Goal: Task Accomplishment & Management: Use online tool/utility

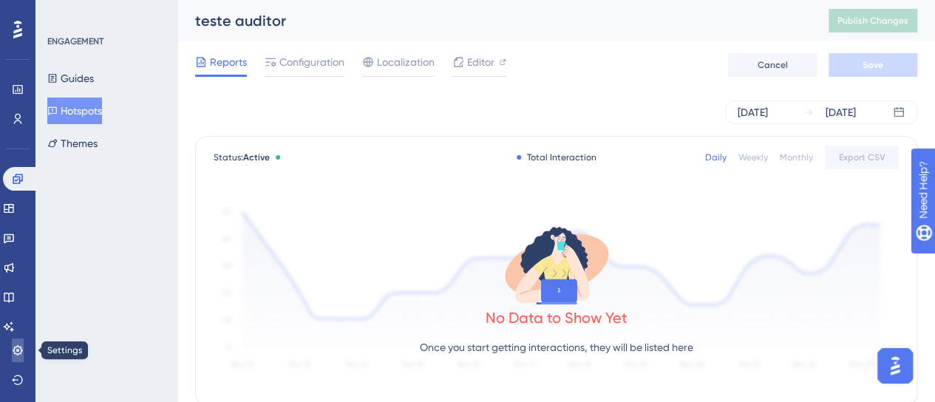
click at [23, 345] on icon at bounding box center [18, 351] width 12 height 12
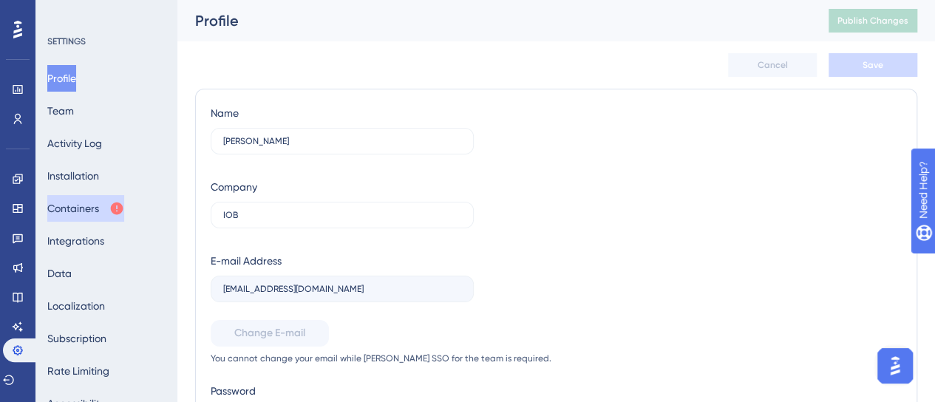
click at [104, 216] on button "Containers" at bounding box center [85, 208] width 77 height 27
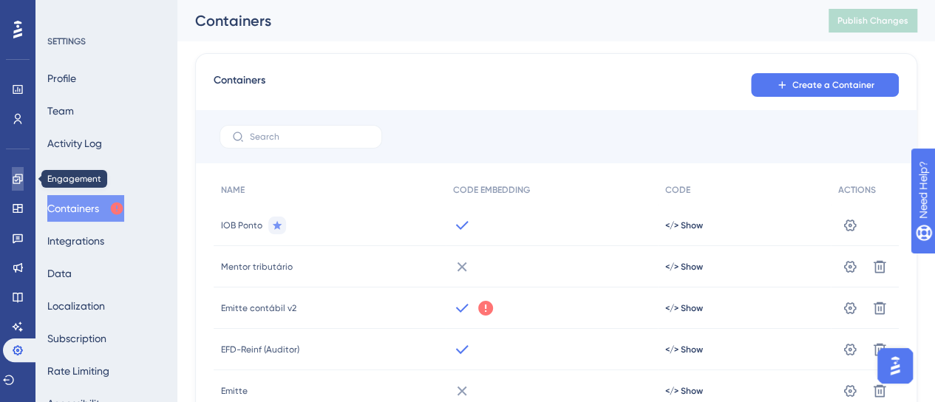
click at [24, 183] on link at bounding box center [18, 179] width 12 height 24
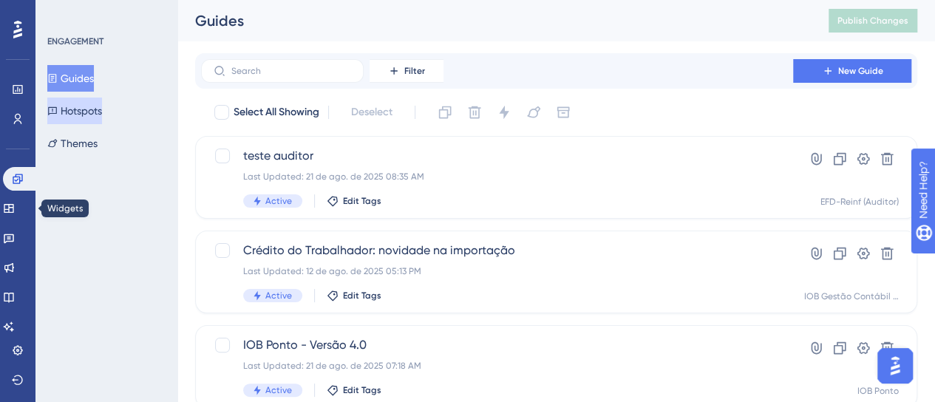
click at [99, 113] on button "Hotspots" at bounding box center [74, 111] width 55 height 27
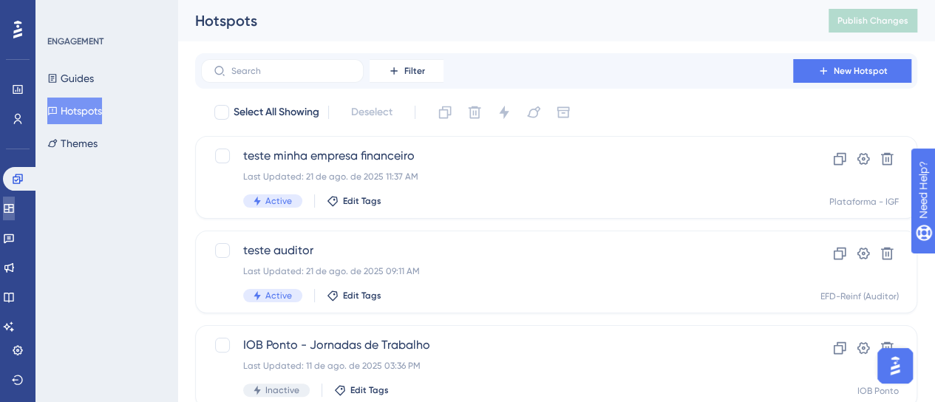
click at [15, 213] on link at bounding box center [9, 209] width 12 height 24
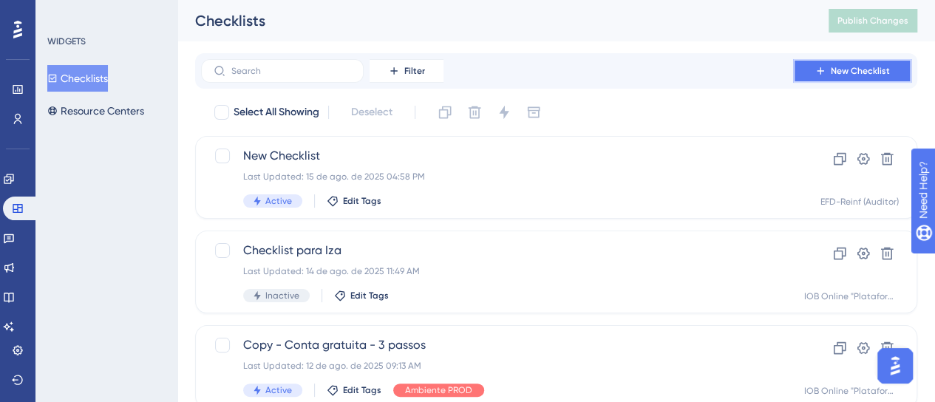
click at [840, 69] on span "New Checklist" at bounding box center [860, 71] width 59 height 12
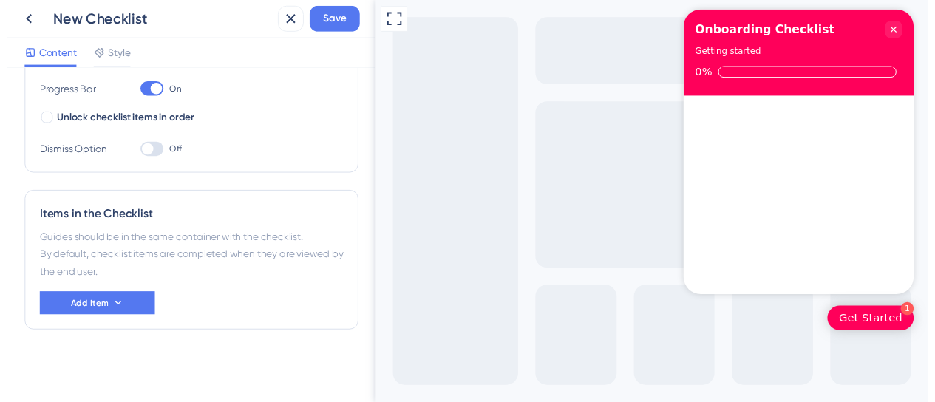
scroll to position [28, 0]
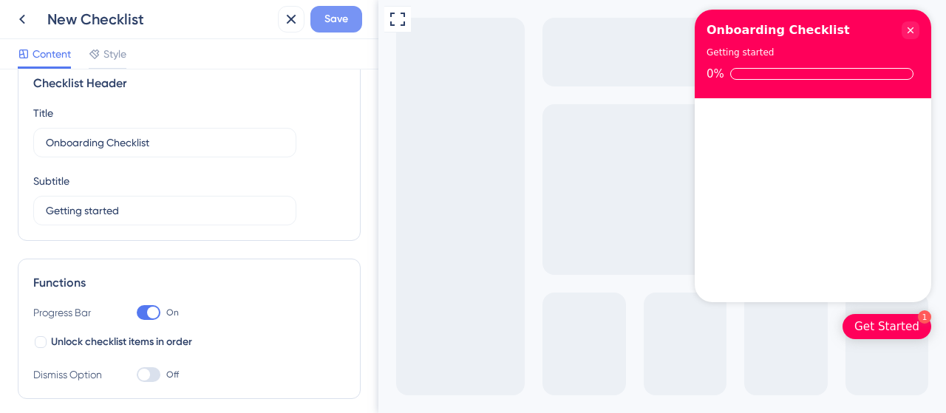
click at [313, 14] on button "Save" at bounding box center [337, 19] width 52 height 27
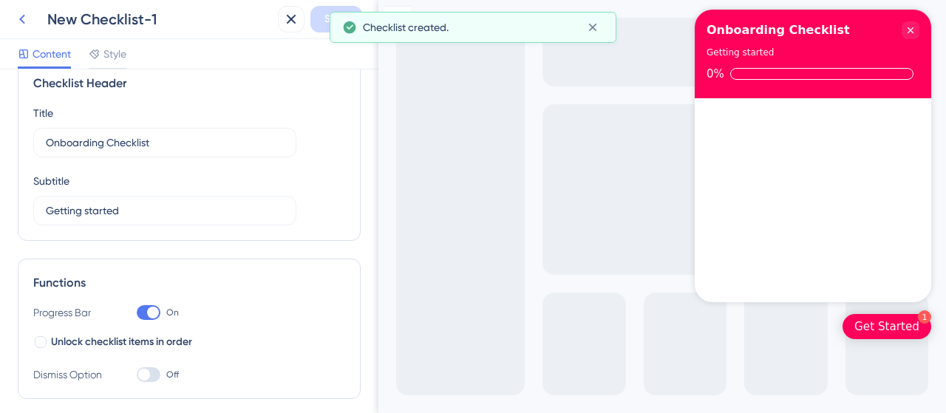
click at [20, 23] on icon at bounding box center [22, 19] width 18 height 18
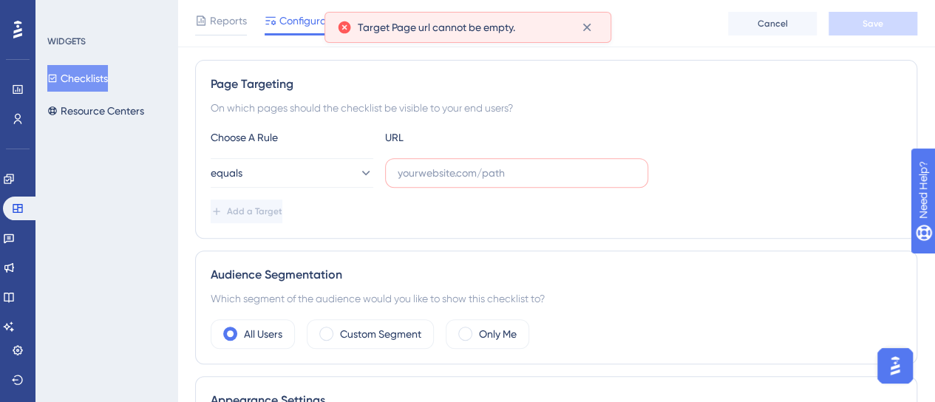
scroll to position [296, 0]
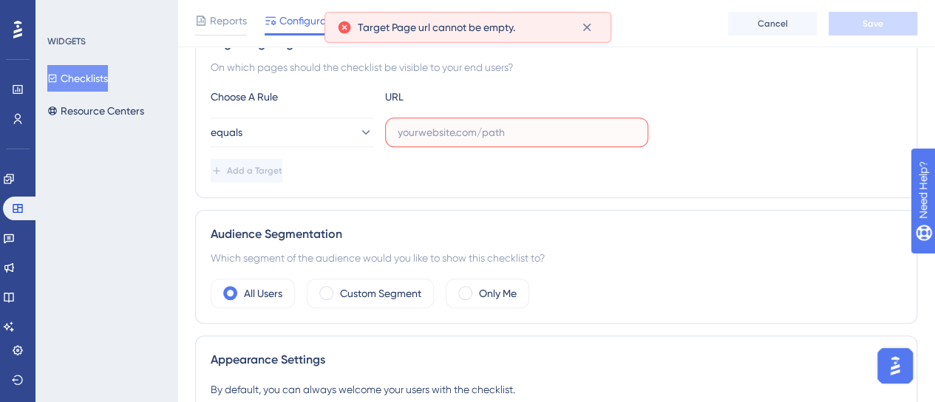
click at [469, 135] on input "text" at bounding box center [517, 132] width 238 height 16
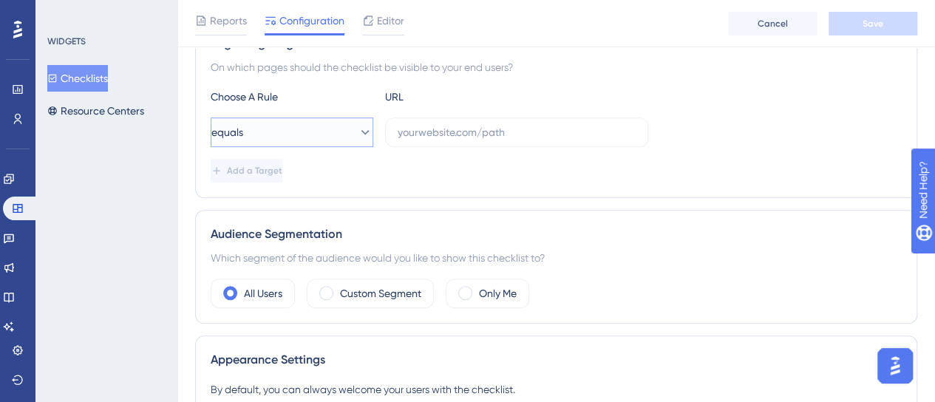
click at [306, 132] on button "equals" at bounding box center [292, 133] width 163 height 30
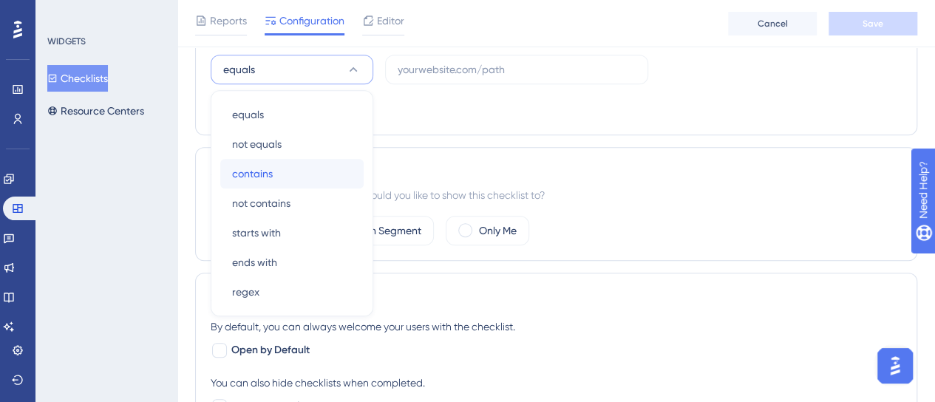
click at [281, 167] on div "contains contains" at bounding box center [292, 174] width 120 height 30
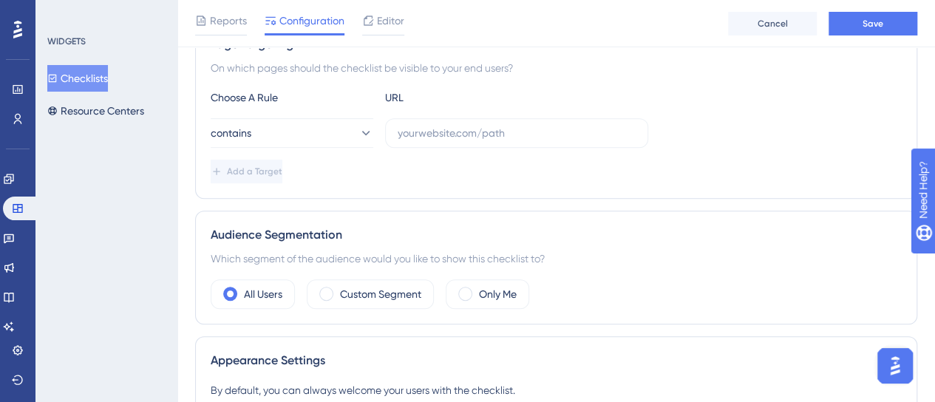
scroll to position [225, 0]
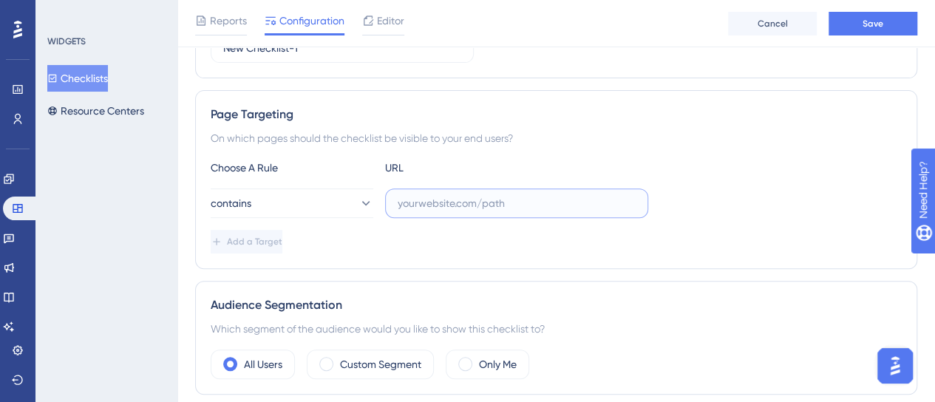
click at [410, 205] on input "text" at bounding box center [517, 203] width 238 height 16
paste input "https://dev-auditor-app.iob.com.br"
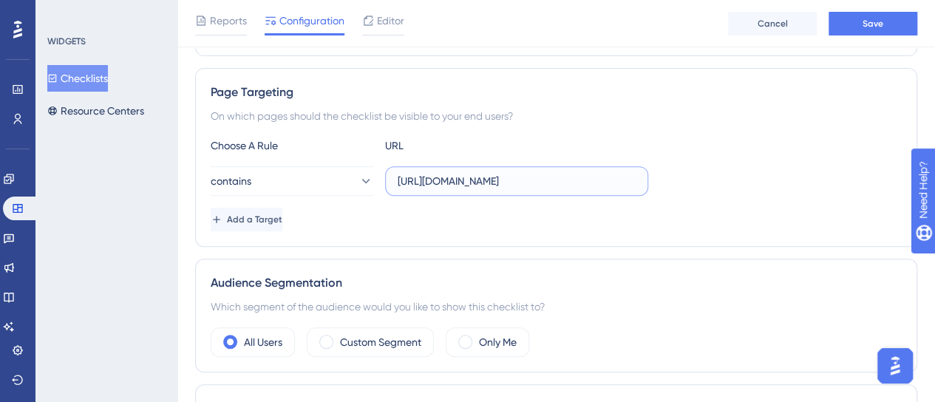
scroll to position [151, 0]
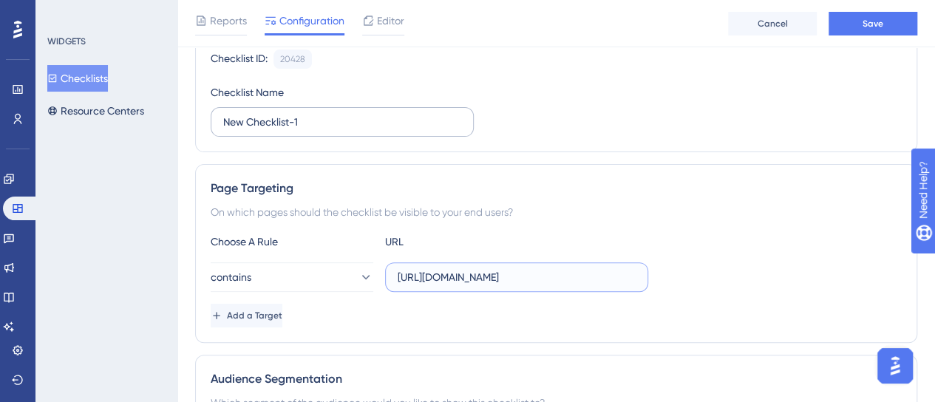
type input "https://dev-auditor-app.iob.com.br"
drag, startPoint x: 303, startPoint y: 122, endPoint x: 150, endPoint y: 122, distance: 153.0
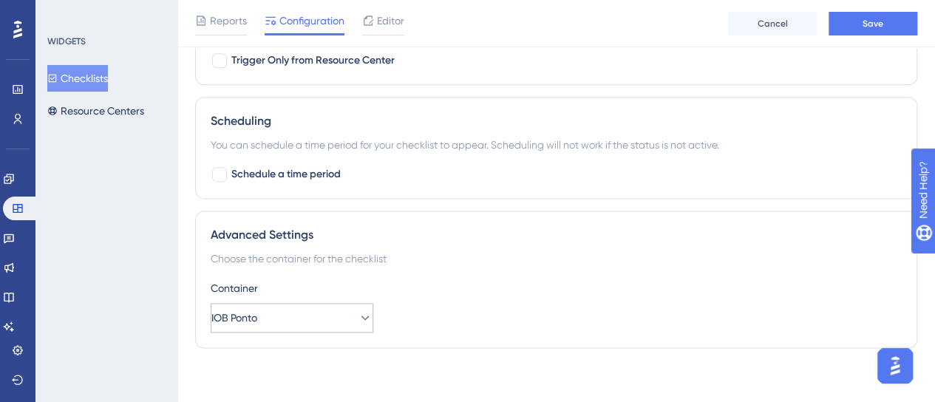
type input "Checklist auditor"
click at [300, 305] on button "IOB Ponto" at bounding box center [292, 318] width 163 height 30
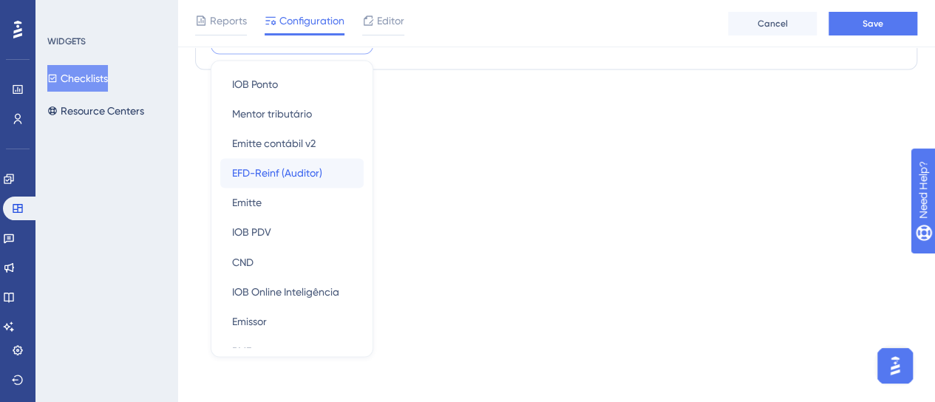
click at [307, 170] on span "EFD-Reinf (Auditor)" at bounding box center [277, 173] width 90 height 18
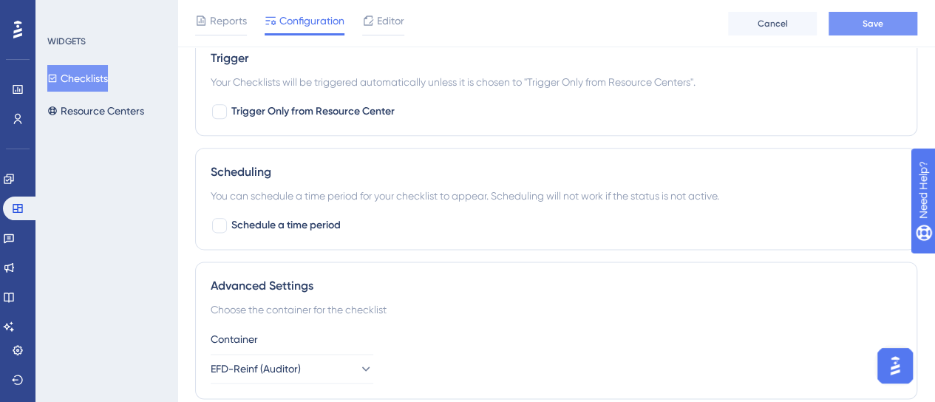
scroll to position [801, 0]
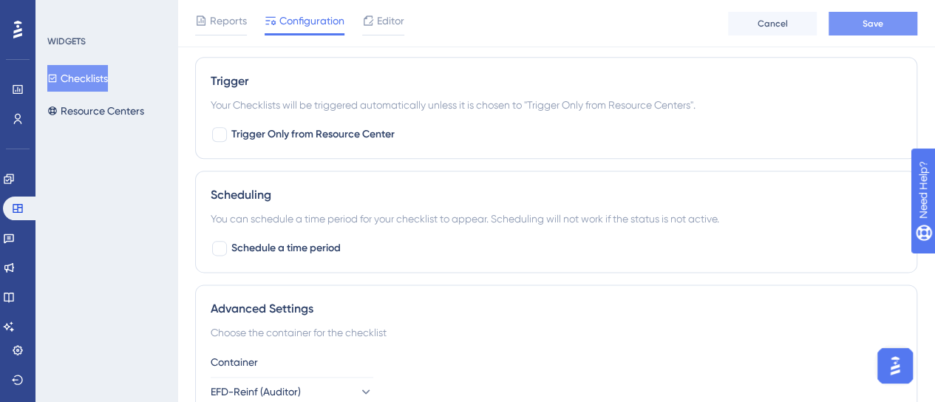
click at [864, 33] on button "Save" at bounding box center [873, 24] width 89 height 24
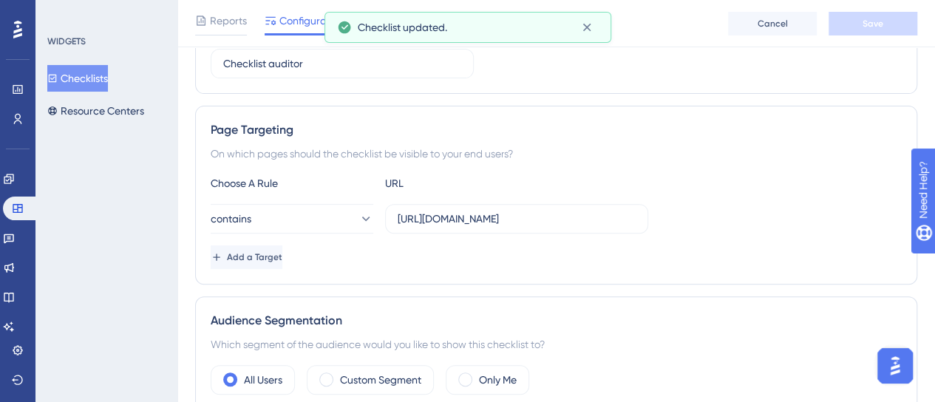
scroll to position [0, 0]
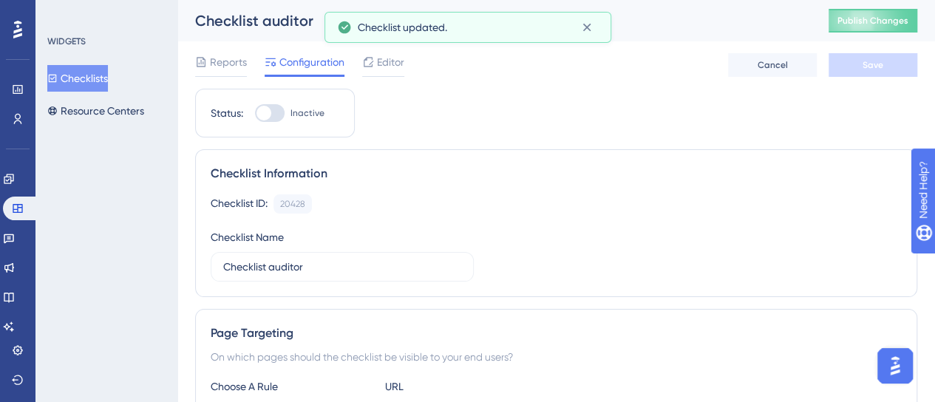
click at [262, 111] on div at bounding box center [264, 113] width 15 height 15
click at [255, 113] on input "Inactive" at bounding box center [254, 113] width 1 height 1
checkbox input "true"
click at [859, 64] on button "Save" at bounding box center [873, 65] width 89 height 24
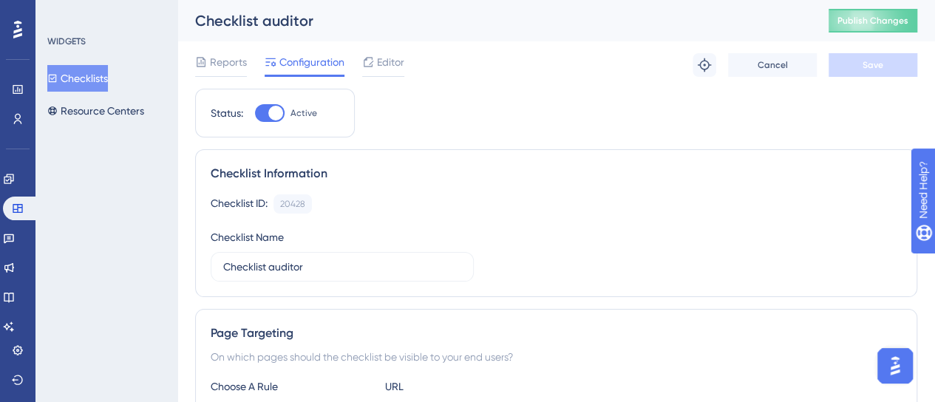
click at [893, 36] on div "Checklist auditor Publish Changes" at bounding box center [556, 20] width 758 height 41
click at [892, 25] on span "Publish Changes" at bounding box center [873, 21] width 71 height 12
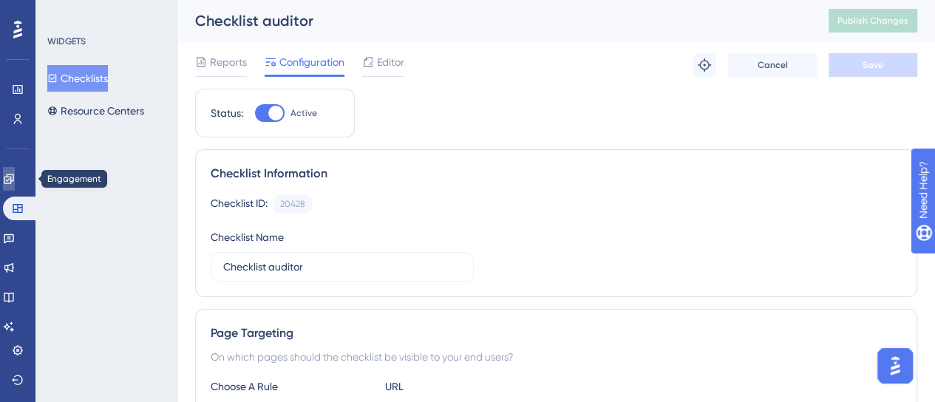
click at [15, 173] on link at bounding box center [9, 179] width 12 height 24
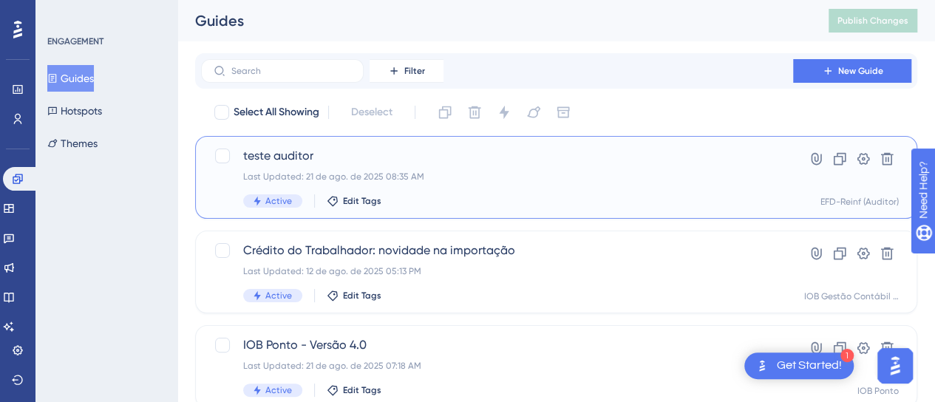
click at [561, 192] on div "teste auditor Last Updated: 21 de ago. de 2025 08:35 AM Active Edit Tags" at bounding box center [497, 177] width 508 height 61
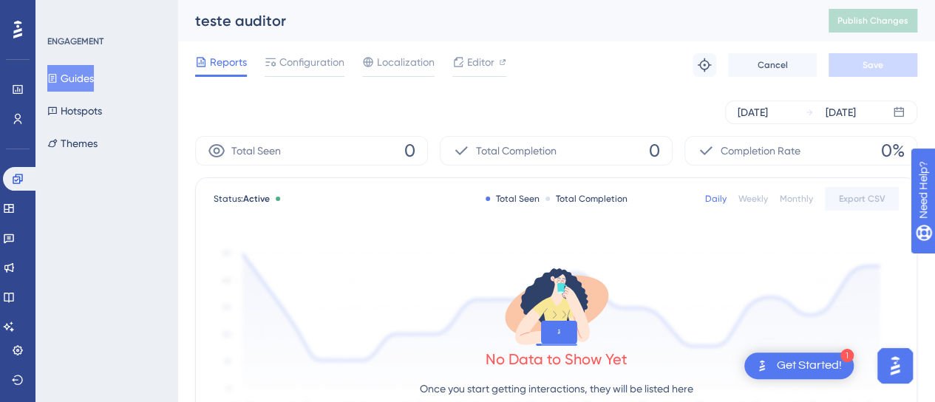
click at [155, 58] on div "ENGAGEMENT Guides Hotspots Themes" at bounding box center [107, 95] width 120 height 121
click at [83, 75] on button "Guides" at bounding box center [70, 78] width 47 height 27
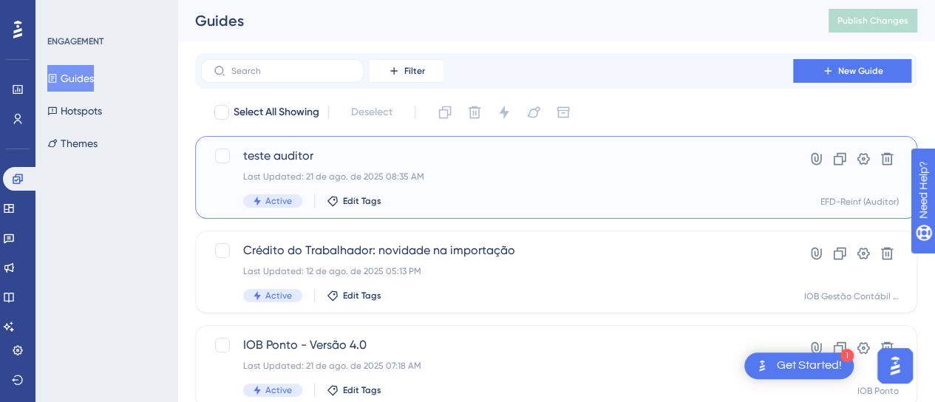
click at [340, 181] on div "Last Updated: 21 de ago. de 2025 08:35 AM" at bounding box center [497, 177] width 508 height 12
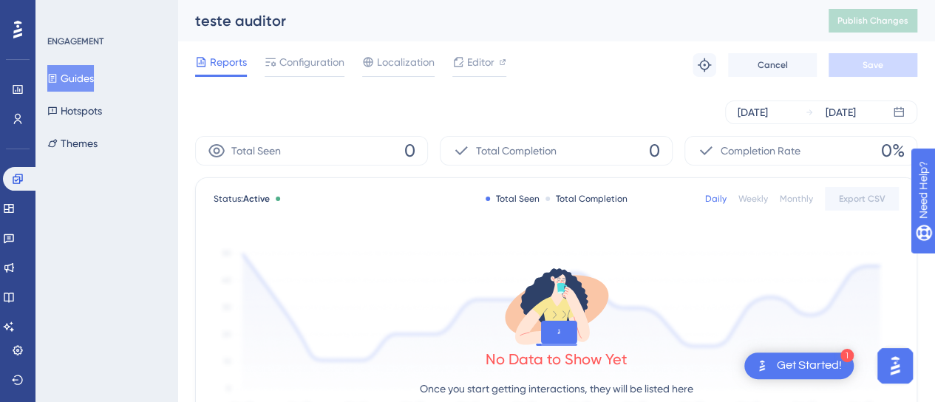
click at [501, 115] on div "Aug 15 2025 Aug 21 2025" at bounding box center [556, 113] width 722 height 24
click at [475, 64] on span "Editor" at bounding box center [480, 62] width 27 height 18
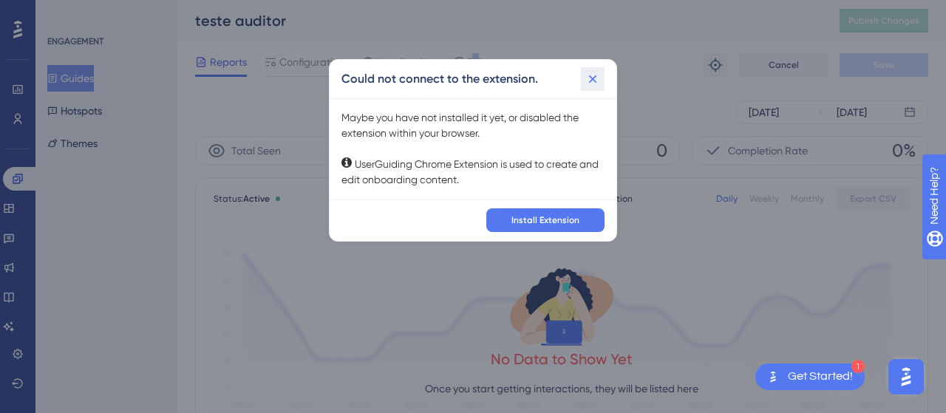
click at [592, 84] on icon at bounding box center [593, 79] width 15 height 15
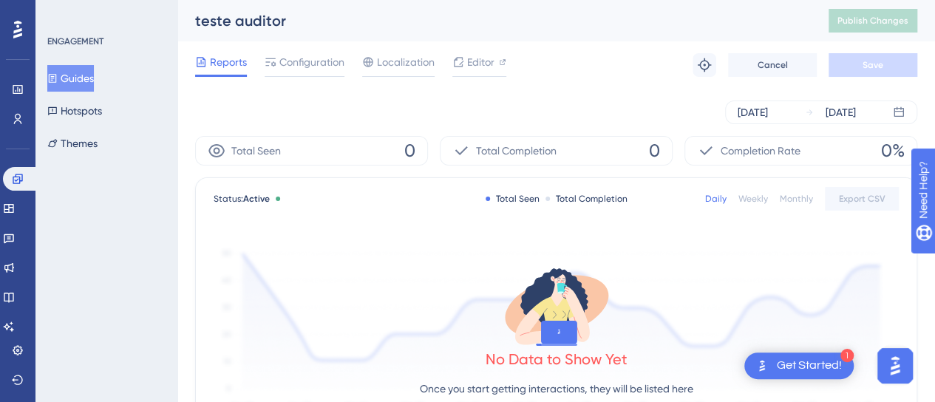
click at [623, 52] on div "Reports Configuration Localization Editor Troubleshoot Cancel Save" at bounding box center [556, 64] width 722 height 47
click at [510, 64] on div "Reports Configuration Localization Editor Troubleshoot Cancel Save" at bounding box center [556, 64] width 722 height 47
click at [488, 64] on span "Editor" at bounding box center [480, 62] width 27 height 18
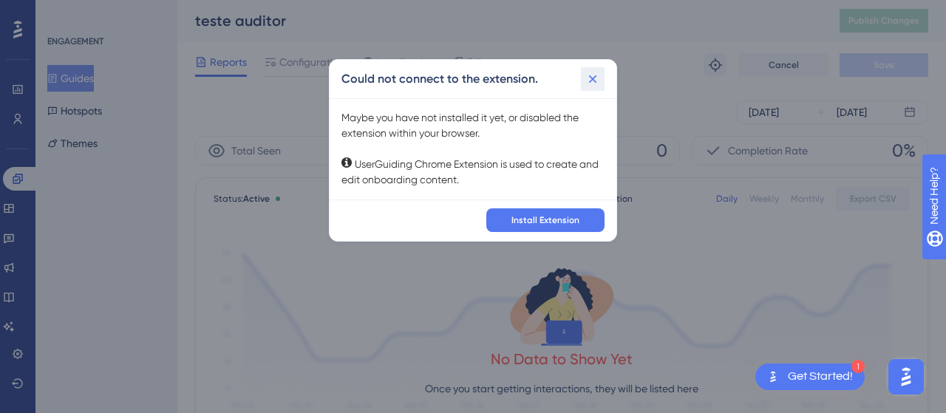
click at [599, 78] on icon at bounding box center [593, 79] width 15 height 15
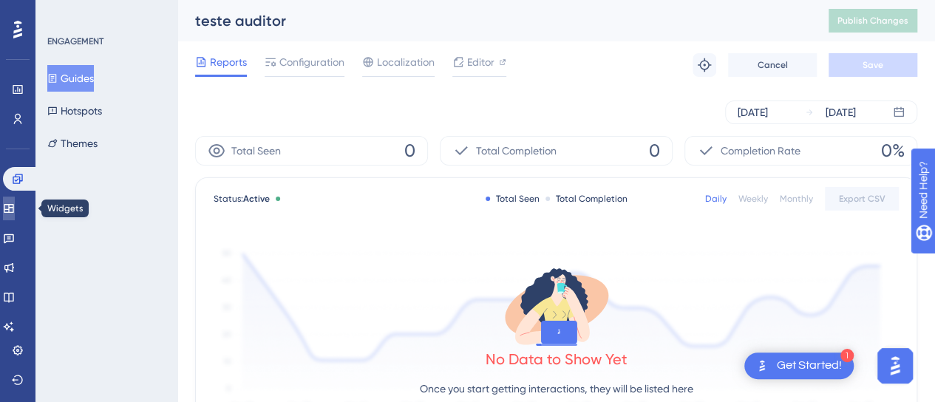
click at [13, 211] on icon at bounding box center [9, 208] width 10 height 9
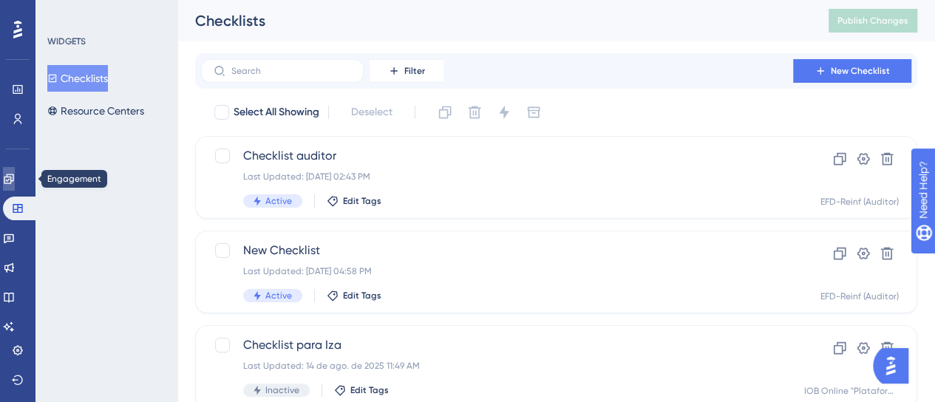
click at [15, 184] on link at bounding box center [9, 179] width 12 height 24
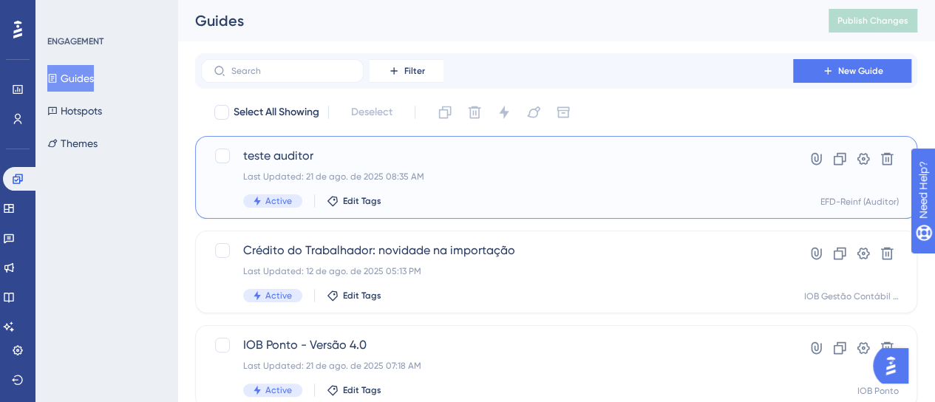
click at [418, 152] on span "teste auditor" at bounding box center [497, 156] width 508 height 18
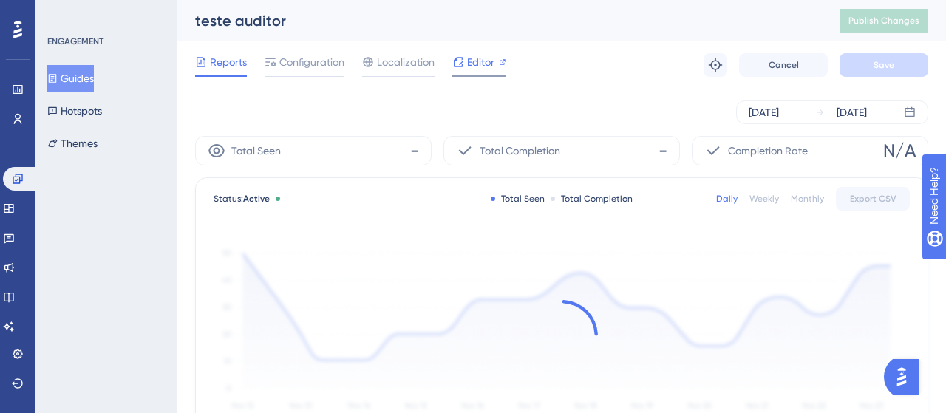
click at [484, 67] on span "Editor" at bounding box center [480, 62] width 27 height 18
